Goal: Transaction & Acquisition: Obtain resource

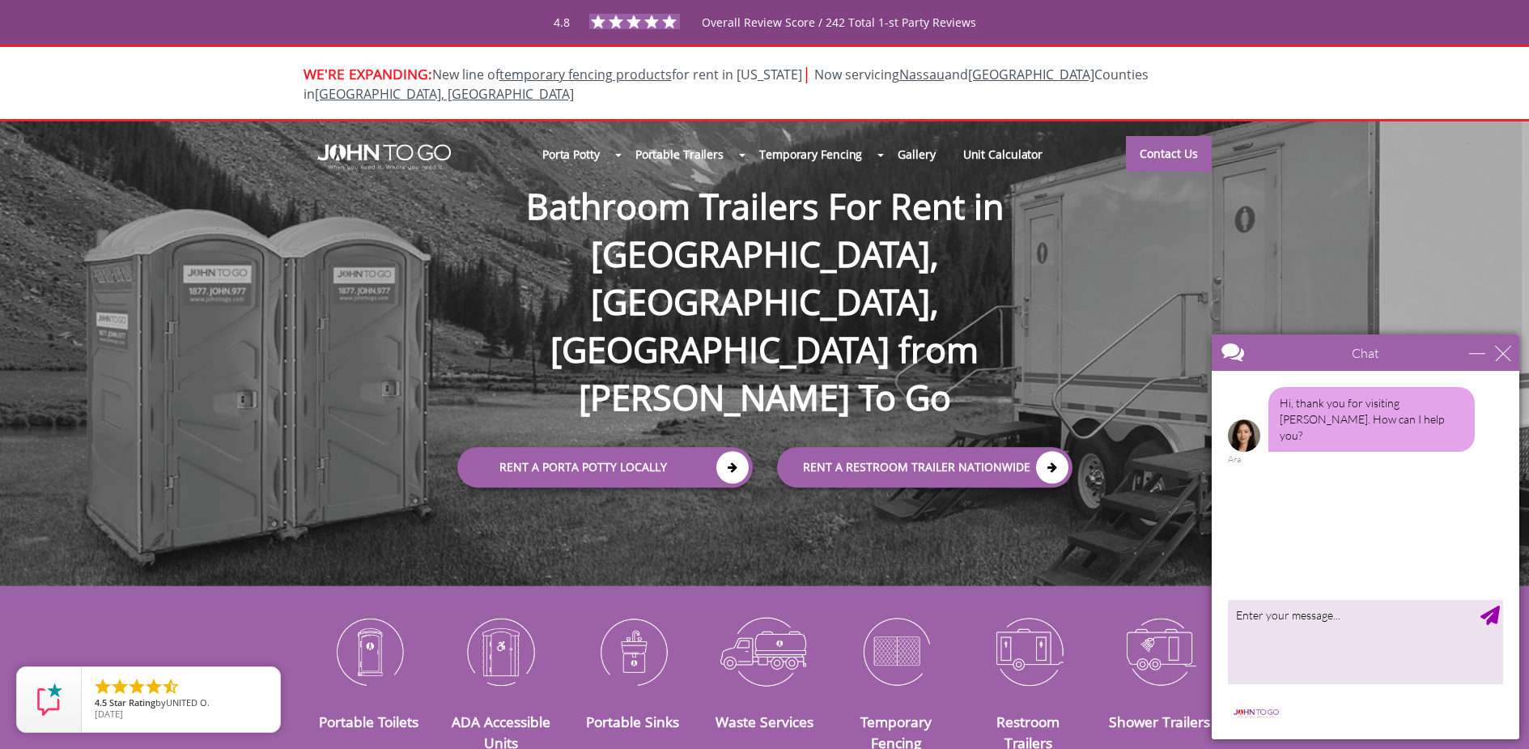
click at [1289, 354] on div at bounding box center [1336, 353] width 250 height 39
click at [818, 429] on div "rent a RESTROOM TRAILER Nationwide" at bounding box center [933, 464] width 336 height 71
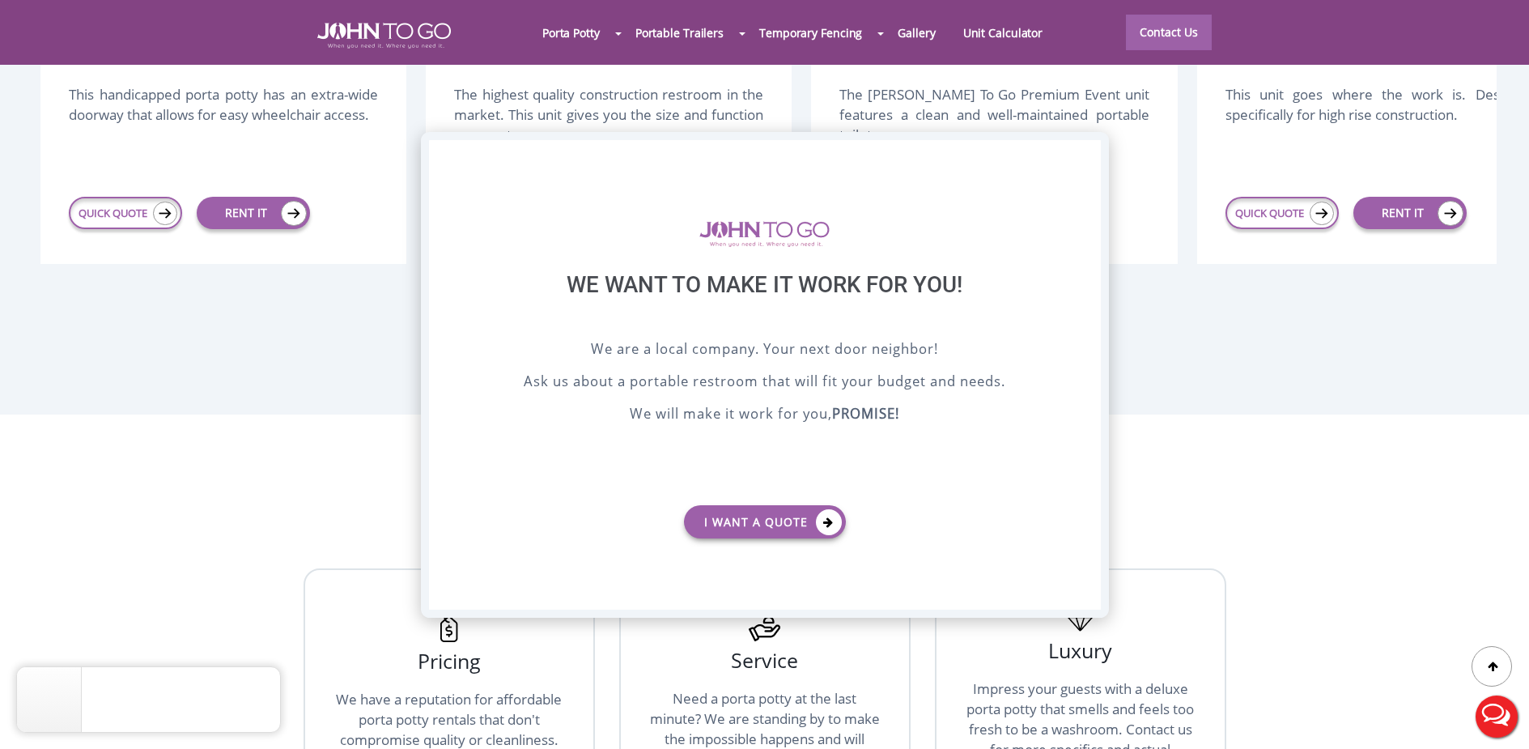
click at [1080, 154] on div "X" at bounding box center [1087, 154] width 25 height 28
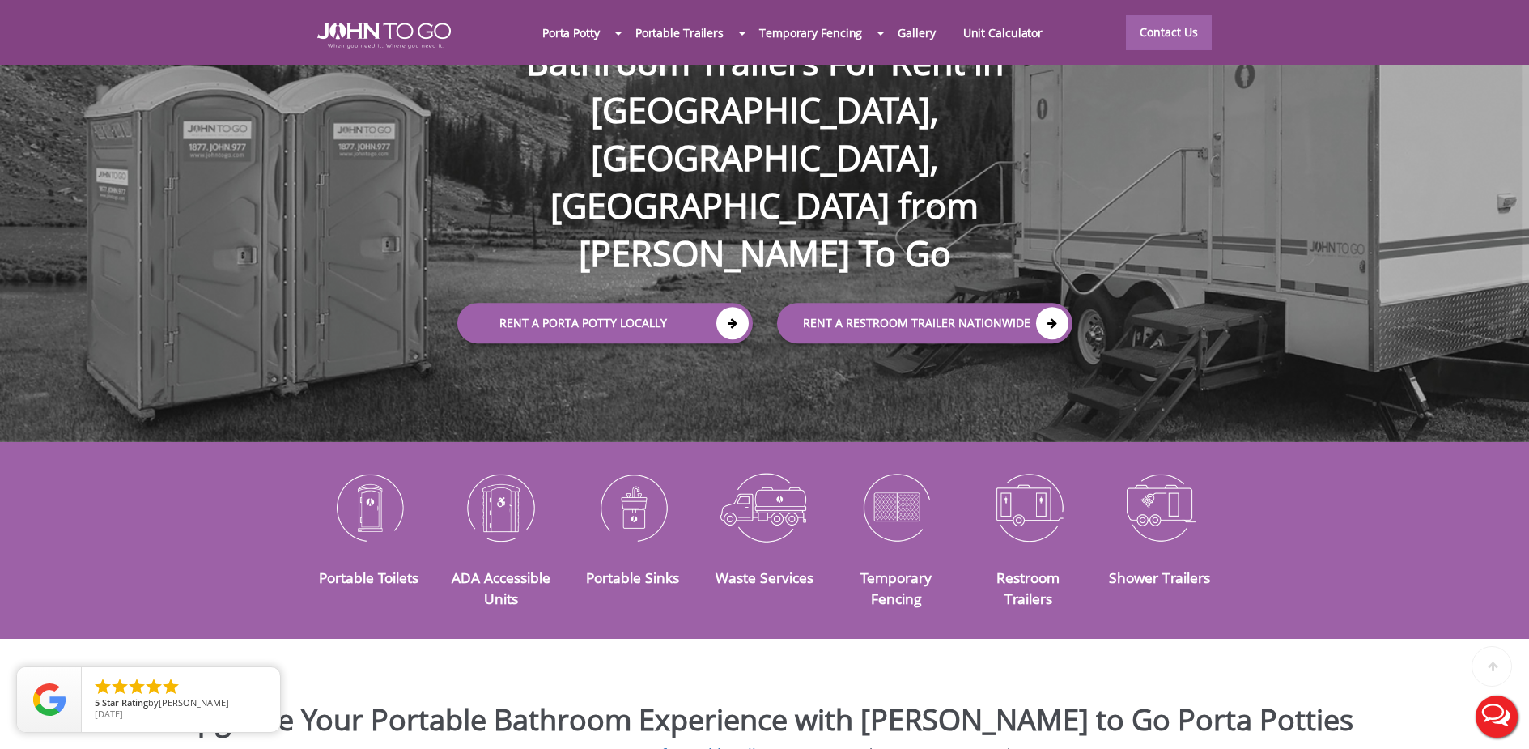
scroll to position [162, 0]
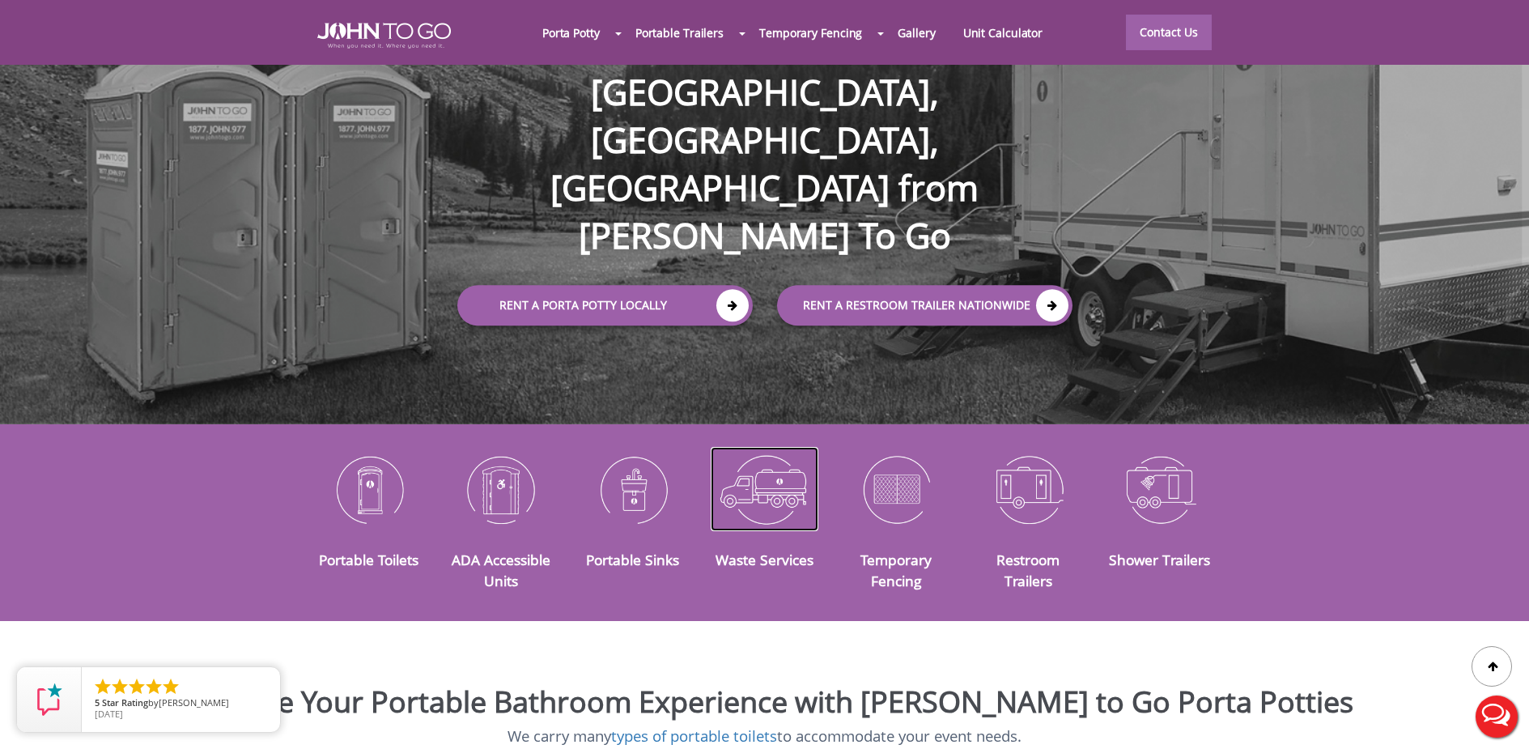
click at [757, 483] on img at bounding box center [765, 489] width 108 height 84
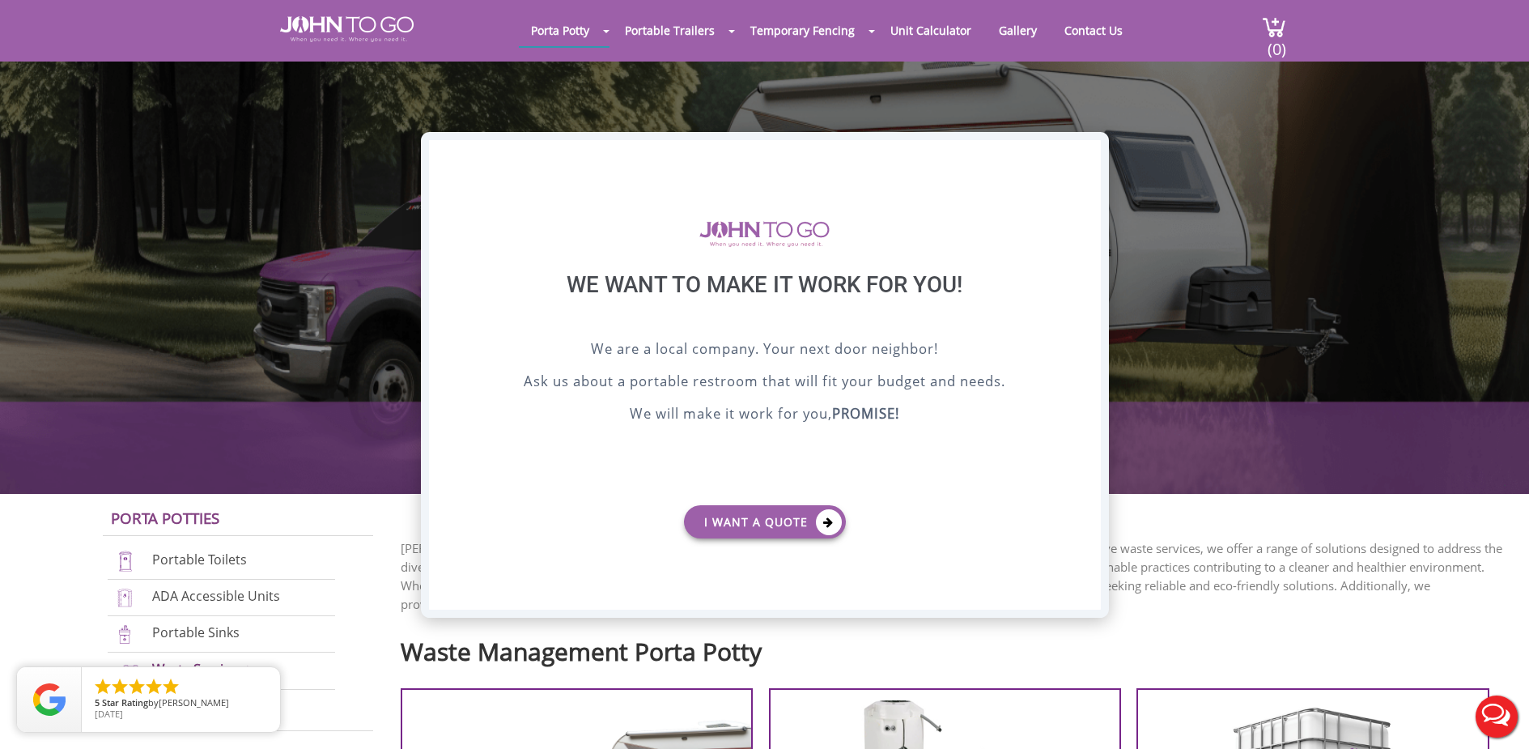
click at [1085, 156] on div "X" at bounding box center [1087, 154] width 25 height 28
